Goal: Transaction & Acquisition: Purchase product/service

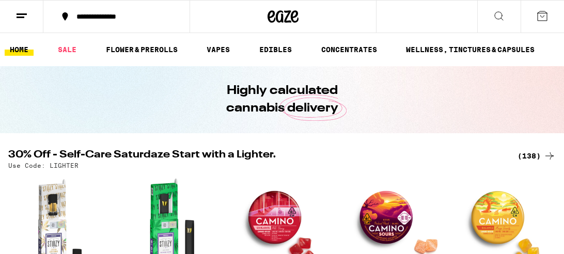
click at [535, 155] on div "(138)" at bounding box center [537, 156] width 38 height 12
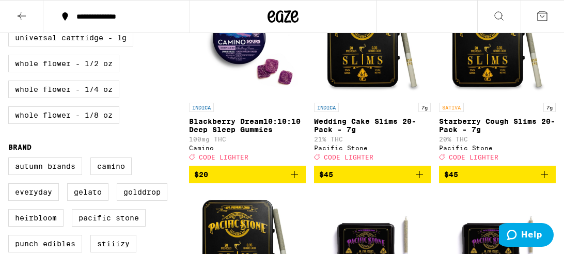
scroll to position [544, 0]
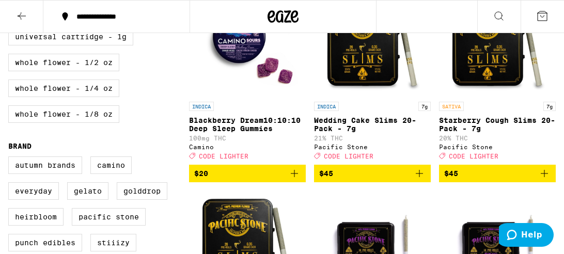
click at [546, 180] on icon "Add to bag" at bounding box center [544, 173] width 12 height 12
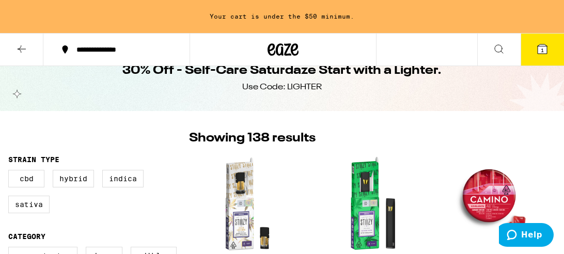
scroll to position [0, 0]
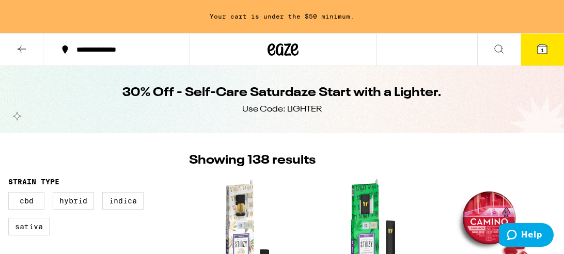
click at [25, 45] on icon at bounding box center [22, 49] width 12 height 12
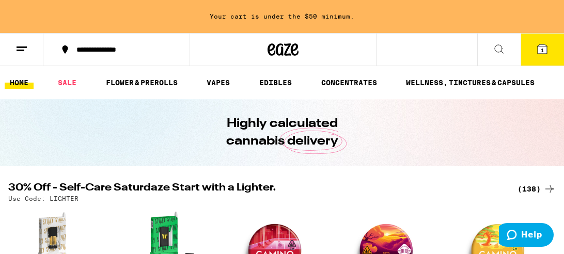
click at [499, 51] on icon at bounding box center [499, 49] width 12 height 12
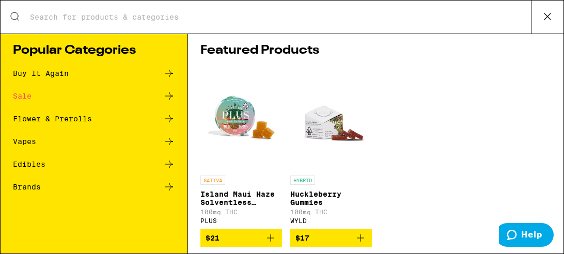
click at [165, 78] on icon at bounding box center [169, 73] width 12 height 12
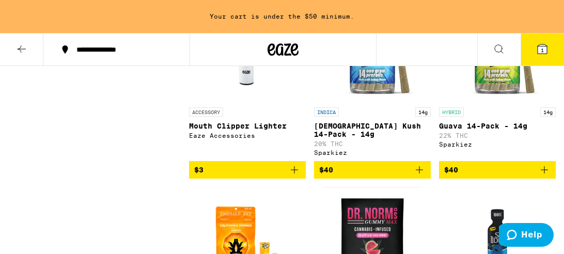
scroll to position [1161, 0]
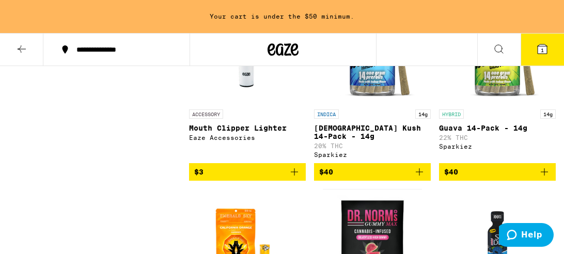
click at [290, 178] on icon "Add to bag" at bounding box center [294, 172] width 12 height 12
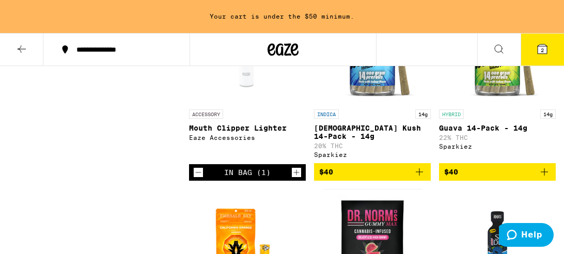
click at [198, 173] on icon "Decrement" at bounding box center [199, 173] width 6 height 0
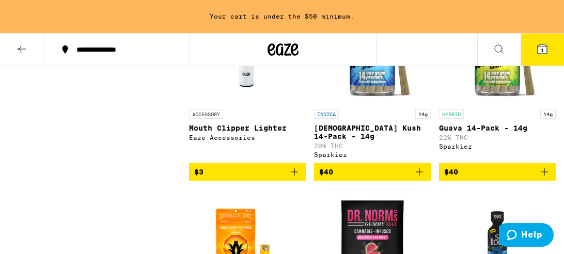
click at [27, 53] on icon at bounding box center [22, 49] width 12 height 12
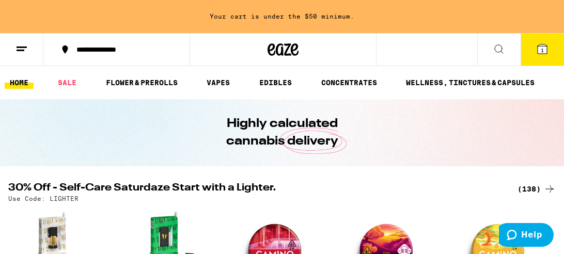
click at [532, 192] on div "(138)" at bounding box center [537, 189] width 38 height 12
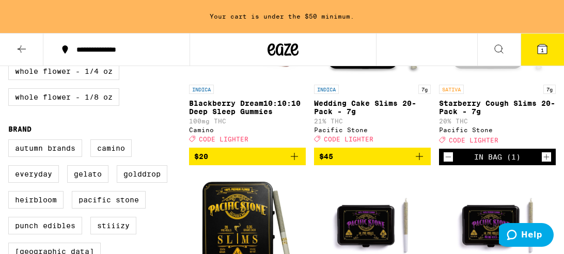
scroll to position [595, 0]
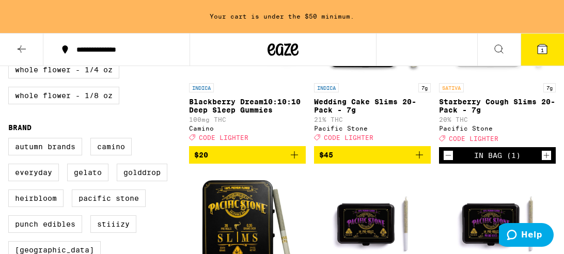
click at [450, 156] on icon "Decrement" at bounding box center [449, 156] width 6 height 0
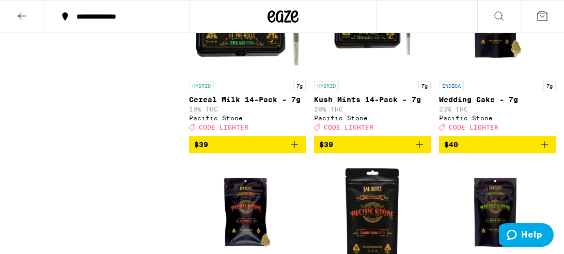
scroll to position [7642, 0]
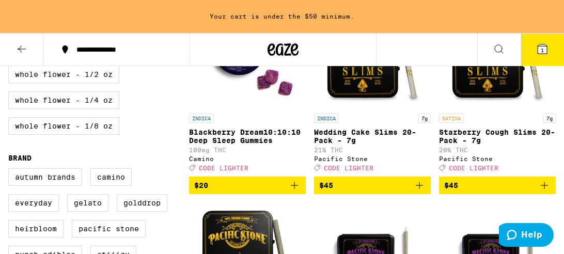
scroll to position [572, 0]
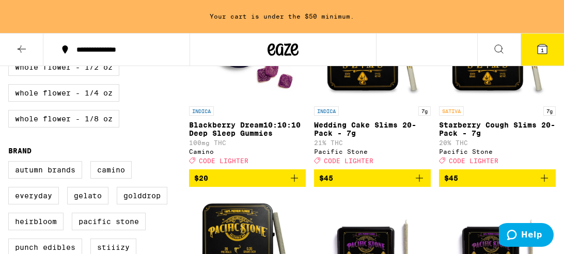
click at [544, 182] on icon "Add to bag" at bounding box center [544, 178] width 7 height 7
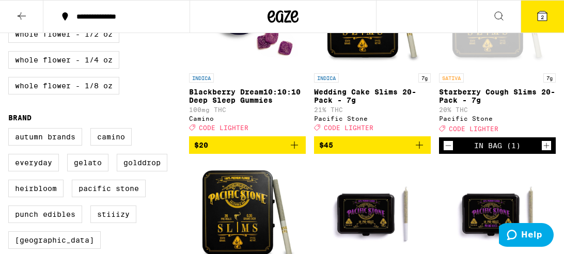
scroll to position [539, 0]
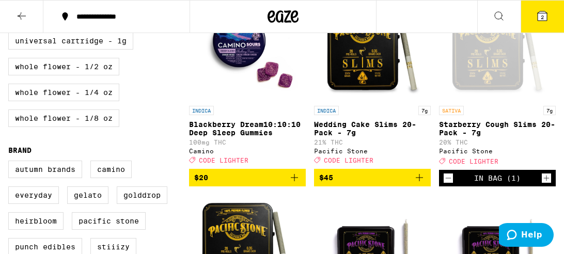
click at [543, 17] on span "2" at bounding box center [542, 17] width 3 height 6
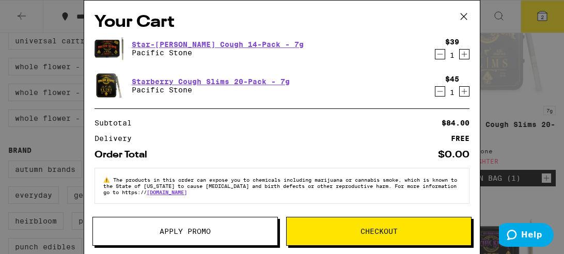
click at [440, 54] on icon "Decrement" at bounding box center [441, 54] width 6 height 0
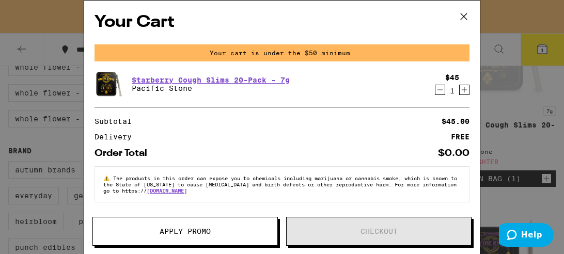
click at [467, 16] on icon at bounding box center [464, 17] width 16 height 16
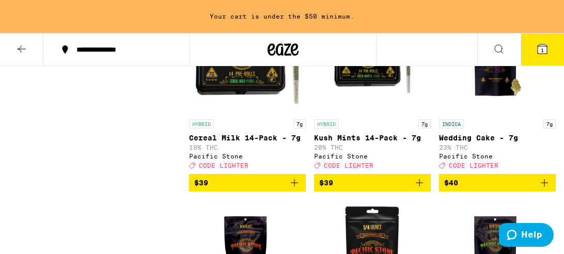
scroll to position [7628, 0]
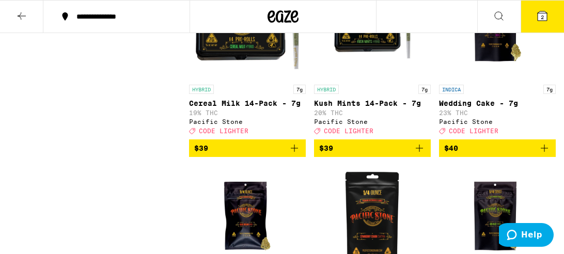
scroll to position [7595, 0]
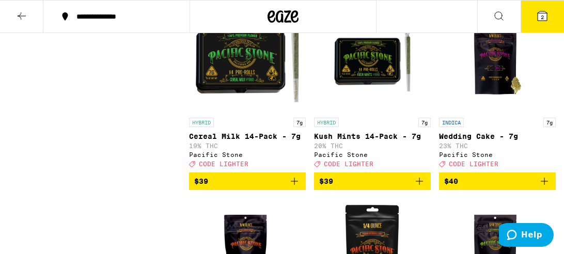
click at [548, 15] on icon at bounding box center [542, 16] width 12 height 12
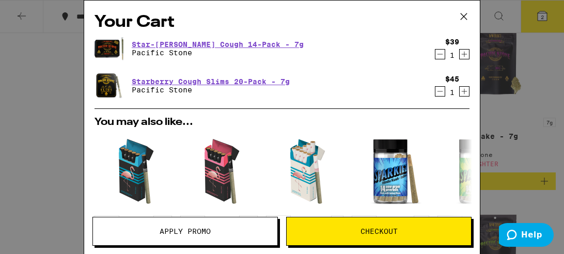
click at [440, 91] on icon "Decrement" at bounding box center [441, 91] width 6 height 0
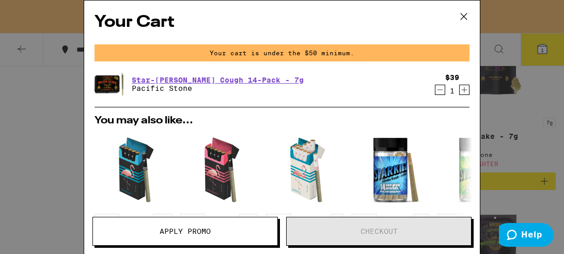
click at [466, 17] on icon at bounding box center [464, 17] width 16 height 16
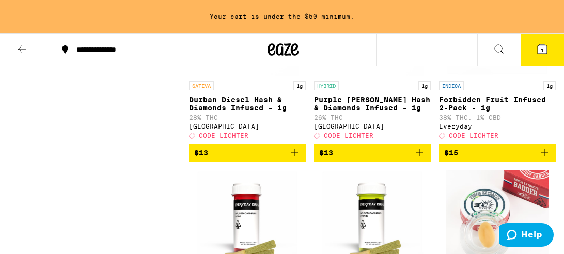
scroll to position [1585, 0]
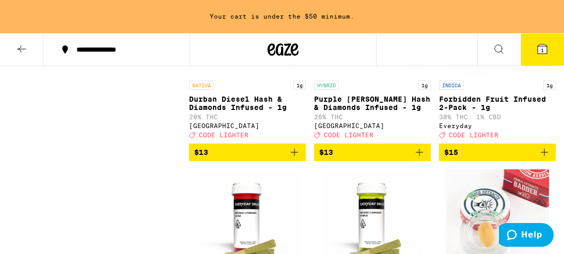
click at [293, 159] on icon "Add to bag" at bounding box center [294, 152] width 12 height 12
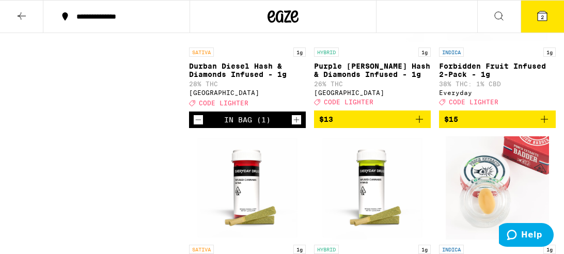
scroll to position [1552, 0]
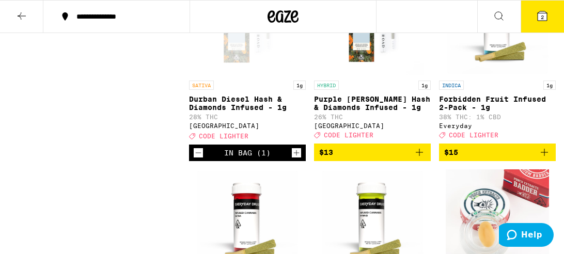
click at [546, 17] on icon at bounding box center [542, 15] width 9 height 9
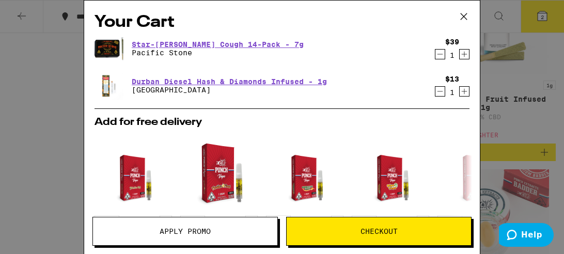
click at [212, 230] on span "Apply Promo" at bounding box center [185, 231] width 184 height 7
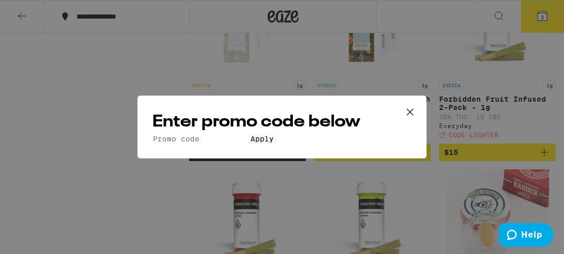
click at [247, 134] on input "Promo Code" at bounding box center [199, 138] width 95 height 9
type input "lighter"
click at [274, 143] on span "Apply" at bounding box center [262, 139] width 23 height 8
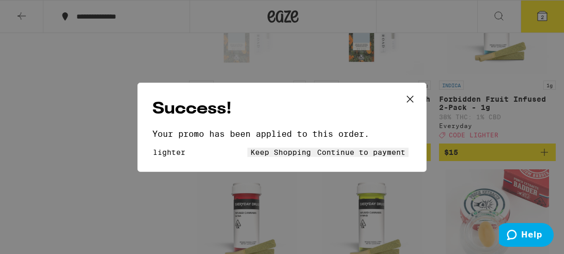
click at [416, 91] on icon at bounding box center [410, 99] width 16 height 16
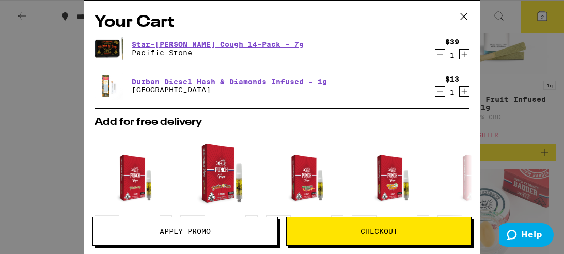
click at [472, 16] on button at bounding box center [464, 17] width 32 height 33
